Goal: Transaction & Acquisition: Purchase product/service

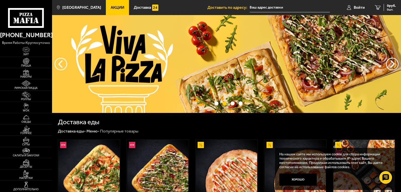
click at [111, 6] on span "Акции" at bounding box center [118, 8] width 14 height 4
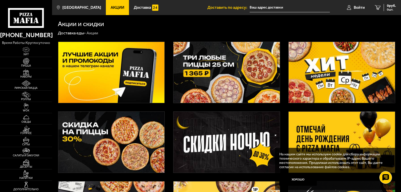
click at [139, 124] on img at bounding box center [111, 142] width 106 height 61
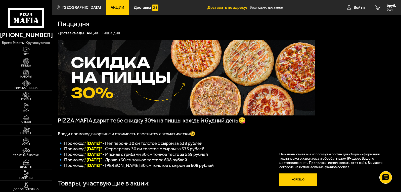
click at [301, 180] on button "Хорошо" at bounding box center [298, 180] width 38 height 13
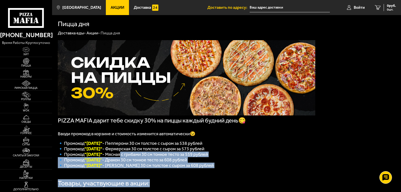
drag, startPoint x: 119, startPoint y: 159, endPoint x: 208, endPoint y: 174, distance: 90.4
click at [195, 173] on div "PIZZA MAFIA дарит тебе скидку 30% на пиццы каждый будний день😋 Вводи промокод в…" at bounding box center [226, 176] width 349 height 280
click at [243, 173] on div "PIZZA MAFIA дарит тебе скидку 30% на пиццы каждый будний день😋 Вводи промокод в…" at bounding box center [226, 176] width 349 height 280
click at [26, 76] on span "Наборы" at bounding box center [26, 76] width 52 height 3
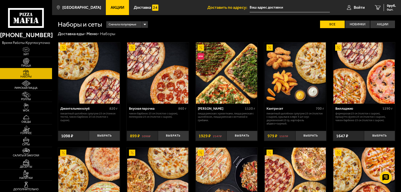
drag, startPoint x: 28, startPoint y: 68, endPoint x: 31, endPoint y: 65, distance: 4.0
click at [29, 68] on link "Пицца" at bounding box center [26, 62] width 52 height 11
click at [31, 65] on span "Пицца" at bounding box center [26, 65] width 52 height 3
